Goal: Task Accomplishment & Management: Use online tool/utility

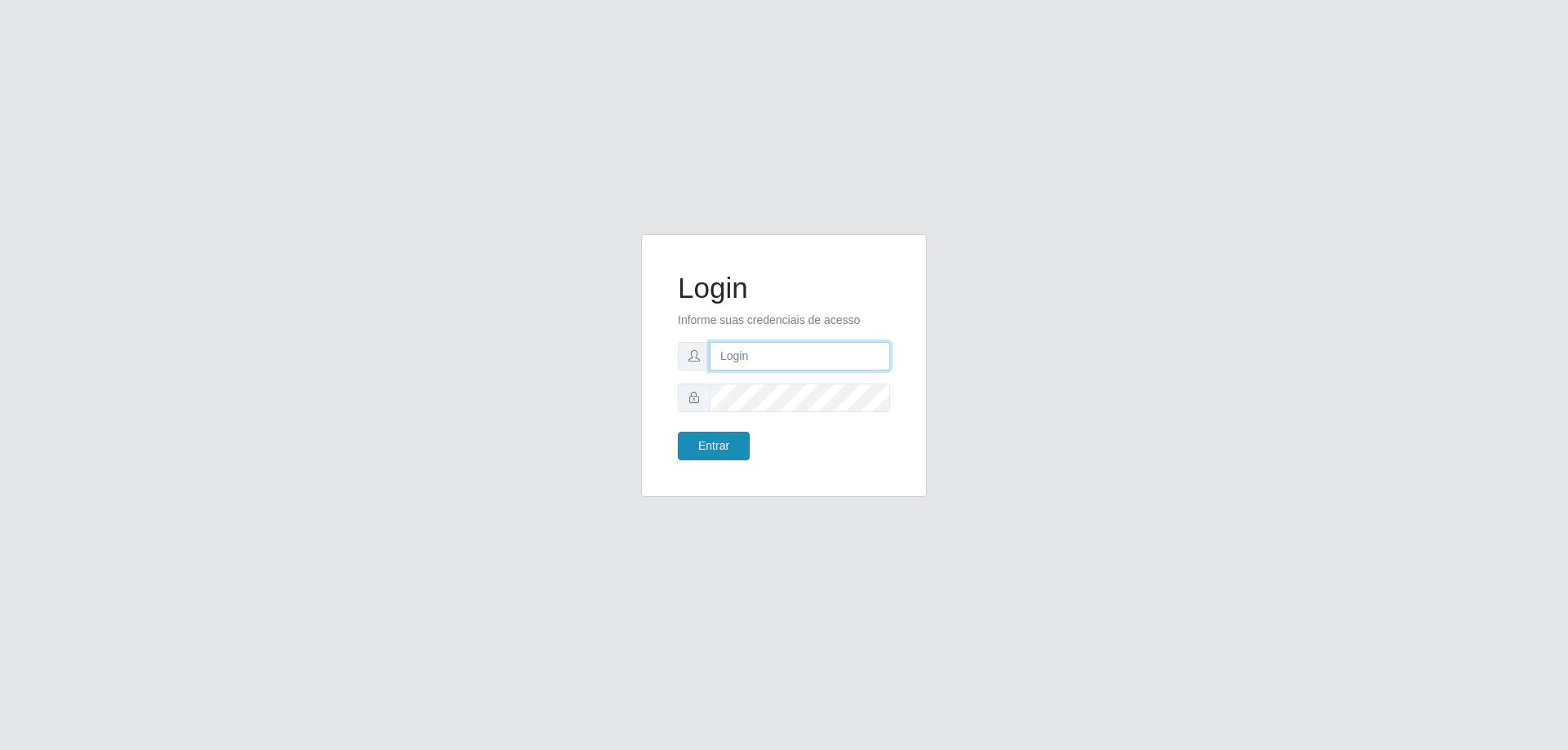
type input "[EMAIL_ADDRESS][DOMAIN_NAME]"
click at [703, 439] on button "Entrar" at bounding box center [714, 446] width 72 height 28
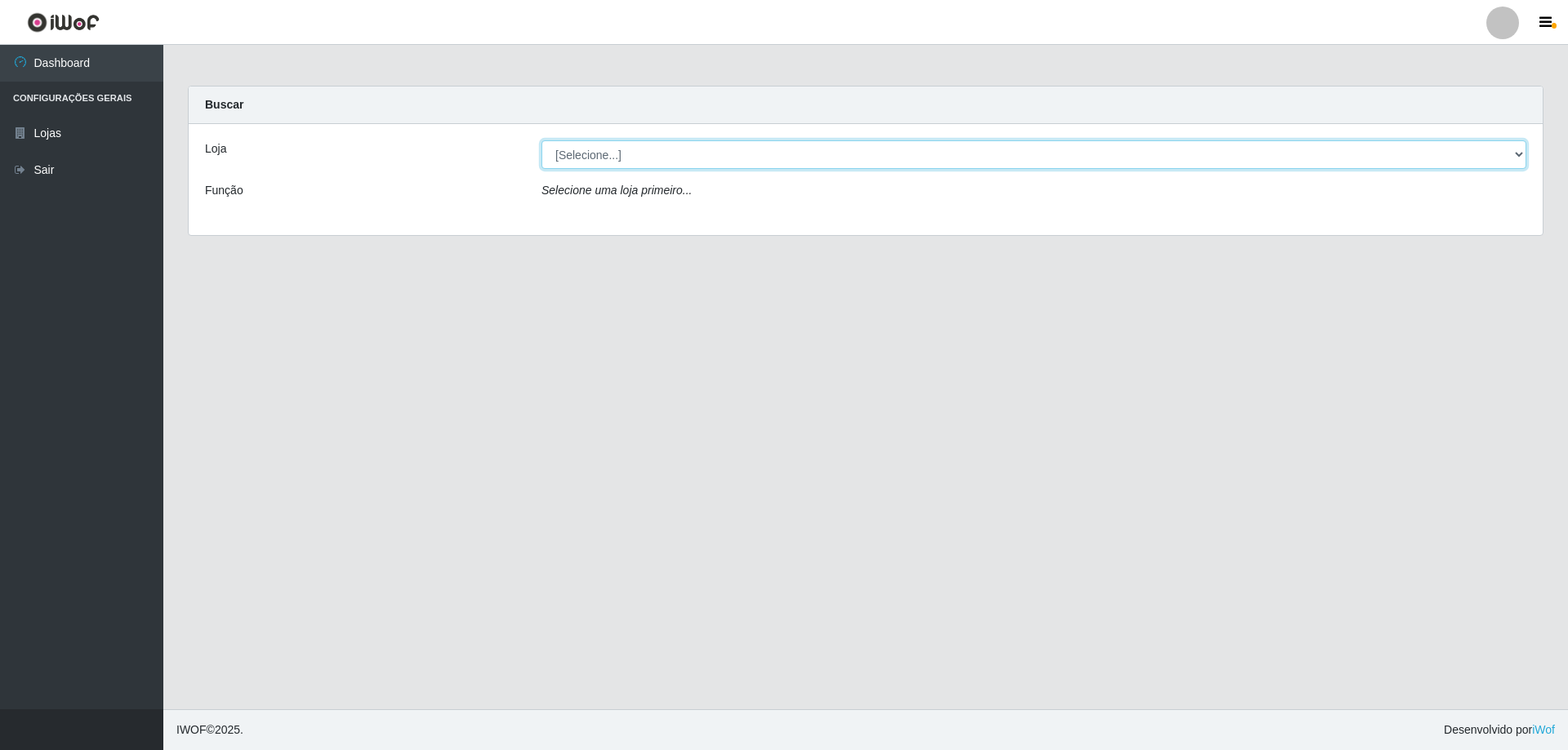
click at [658, 155] on select "[Selecione...] SuperShow Bis - [GEOGRAPHIC_DATA]" at bounding box center [1034, 155] width 985 height 28
select select "59"
click at [542, 141] on select "[Selecione...] SuperShow Bis - [GEOGRAPHIC_DATA]" at bounding box center [1034, 155] width 985 height 28
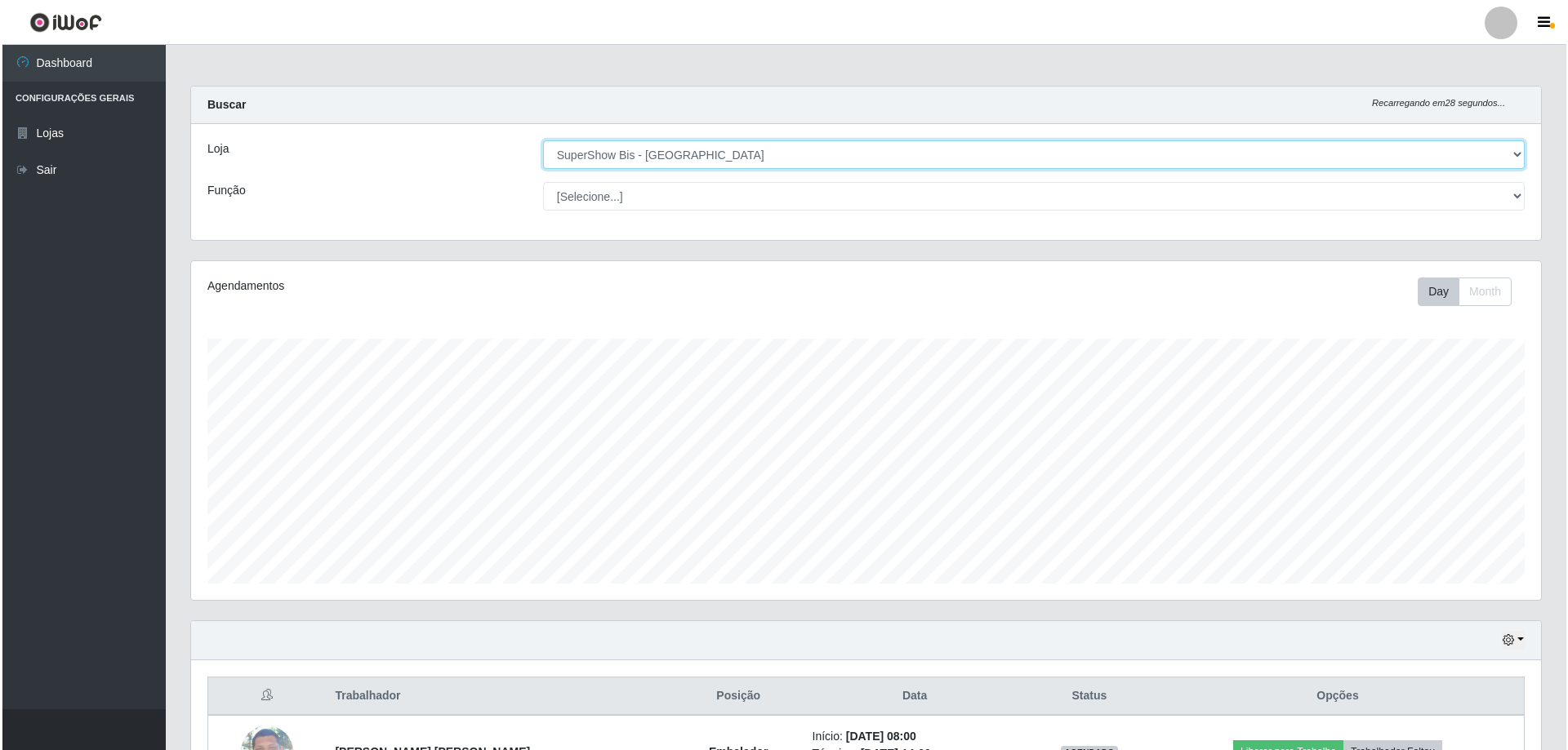
scroll to position [189, 0]
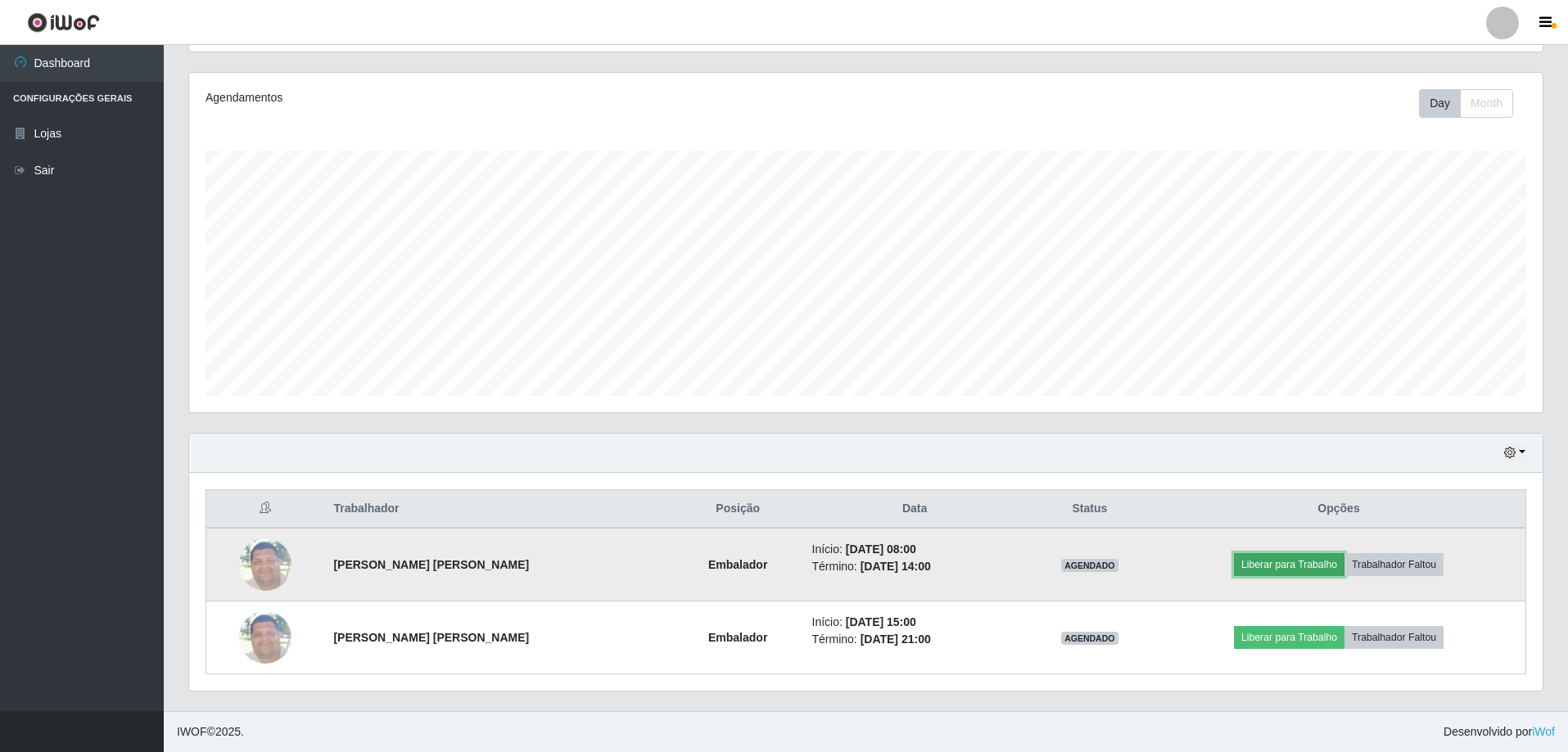
click at [1300, 558] on button "Liberar para Trabalho" at bounding box center [1289, 564] width 111 height 23
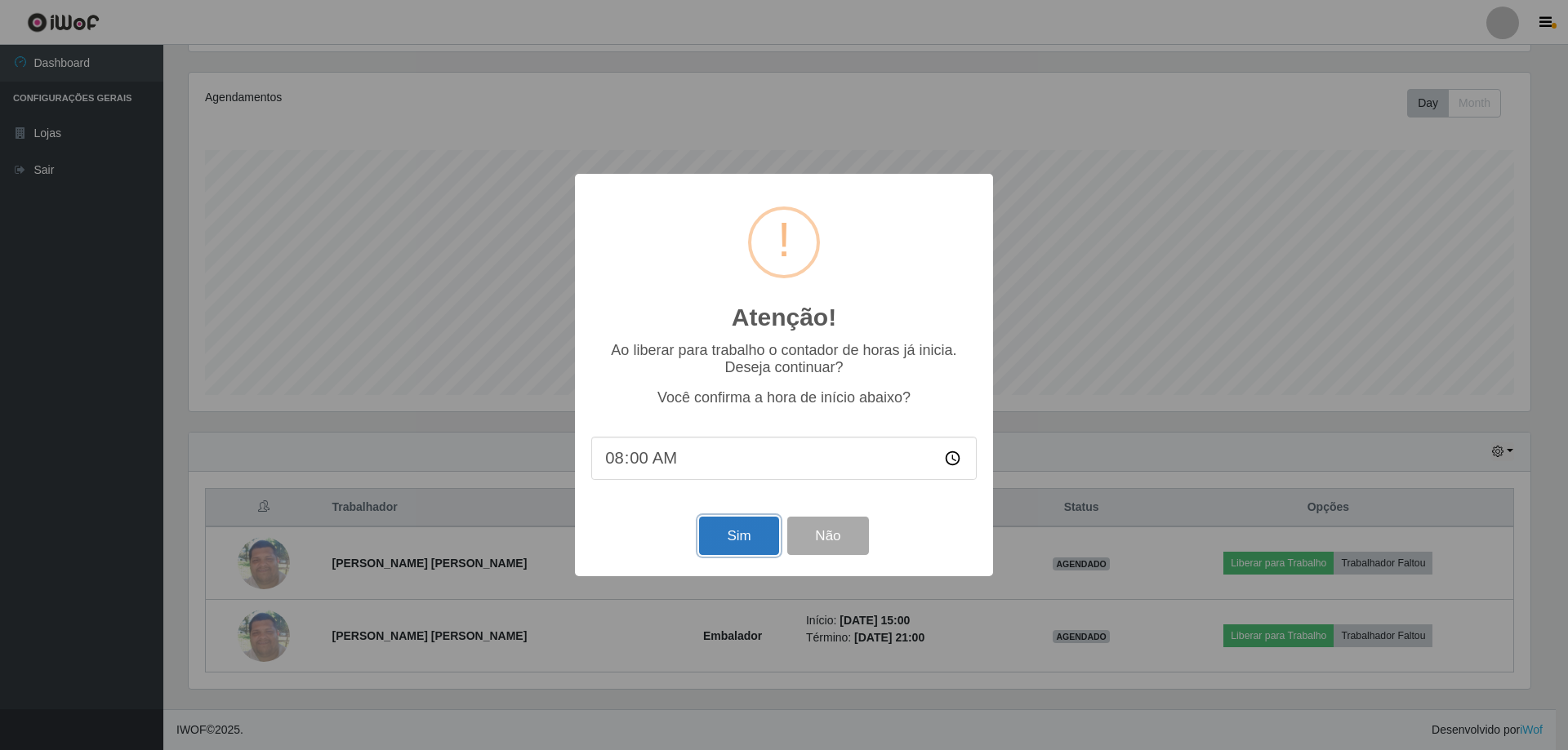
click at [744, 547] on button "Sim" at bounding box center [739, 536] width 79 height 38
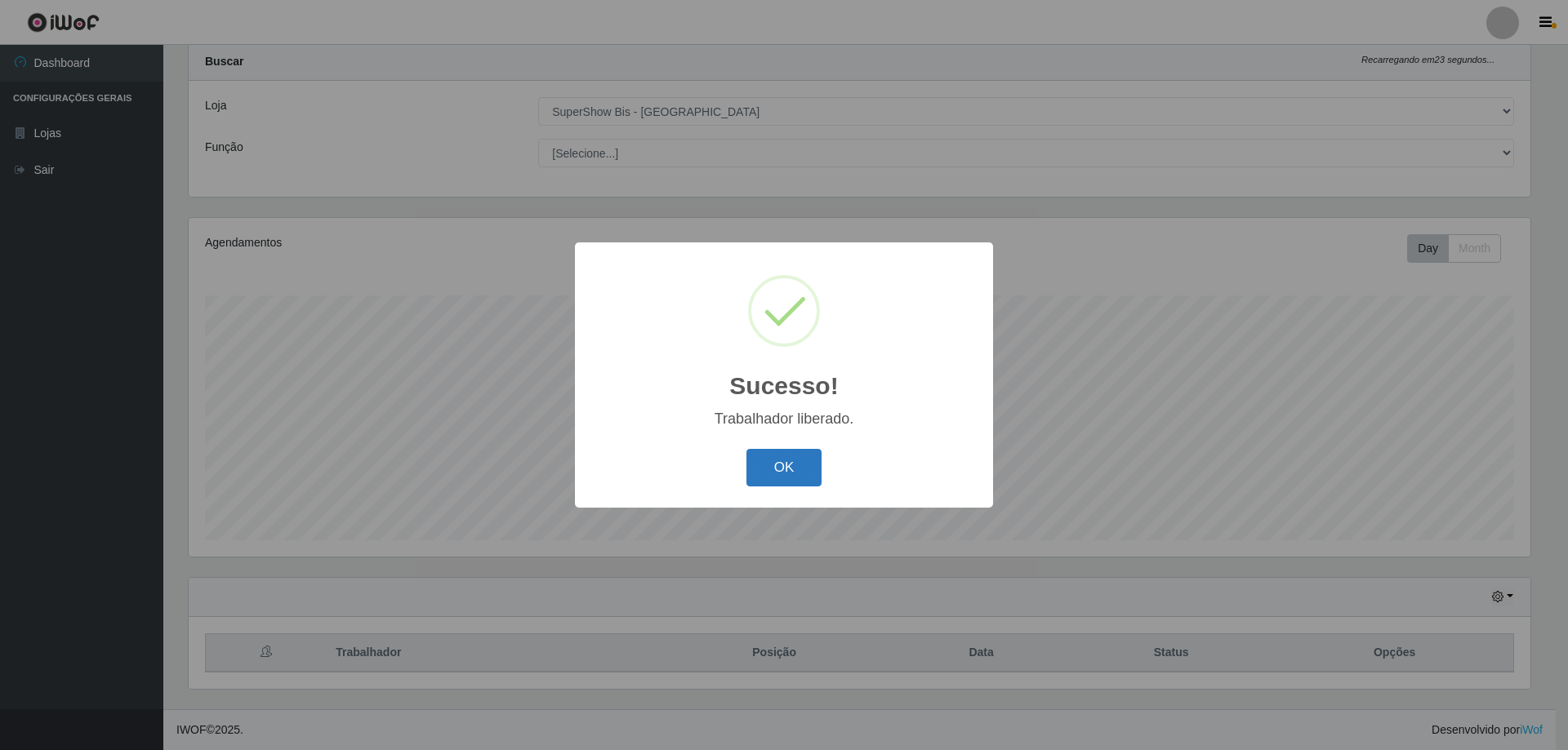
click at [779, 466] on button "OK" at bounding box center [784, 468] width 76 height 38
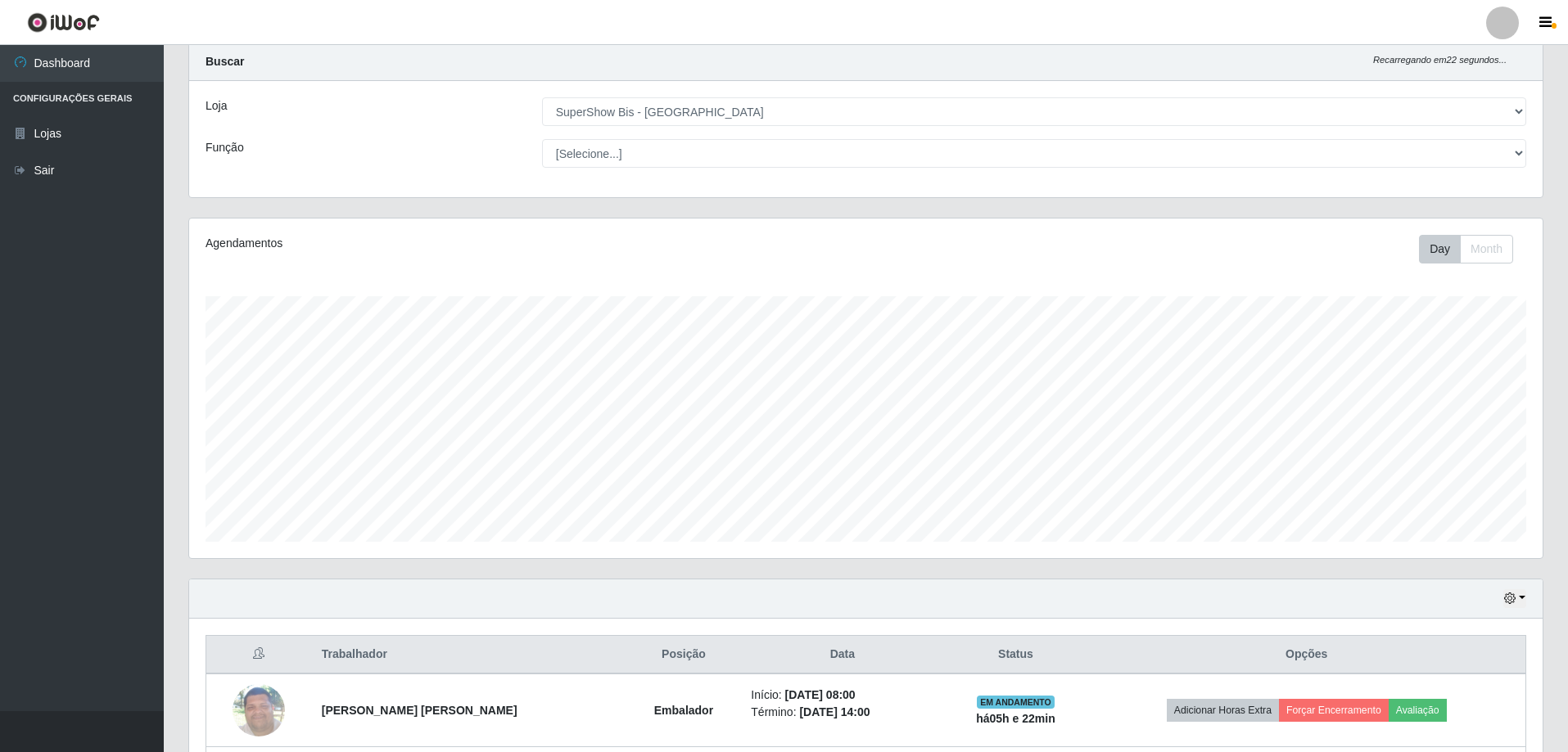
scroll to position [189, 0]
